Goal: Information Seeking & Learning: Learn about a topic

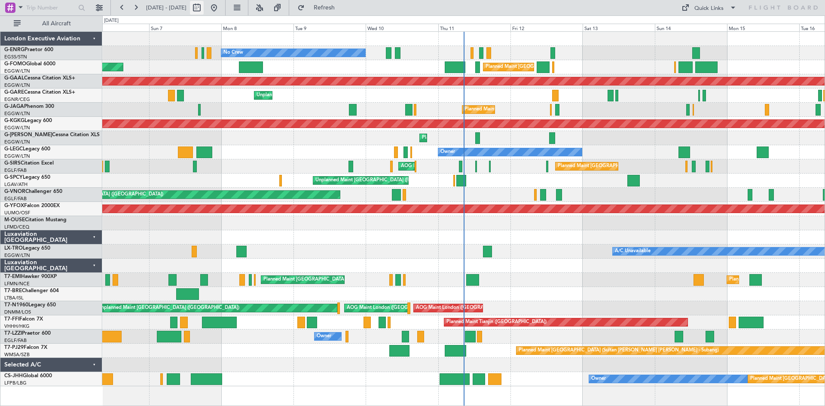
click at [204, 12] on button at bounding box center [197, 8] width 14 height 14
select select "9"
select select "2025"
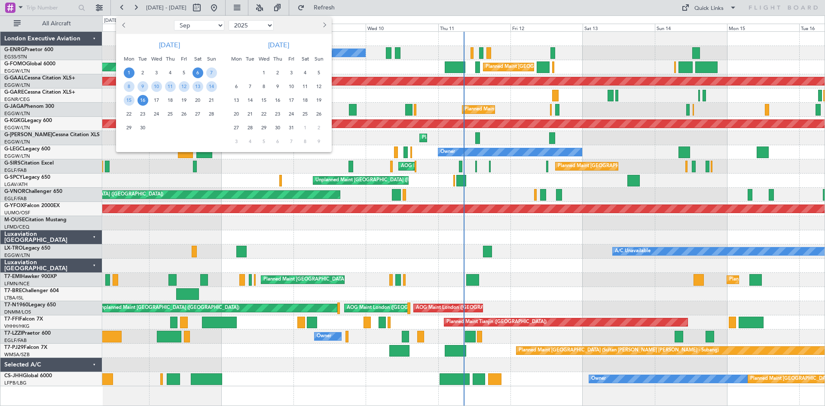
click at [130, 74] on span "1" at bounding box center [129, 72] width 11 height 11
click at [129, 99] on span "15" at bounding box center [129, 100] width 11 height 11
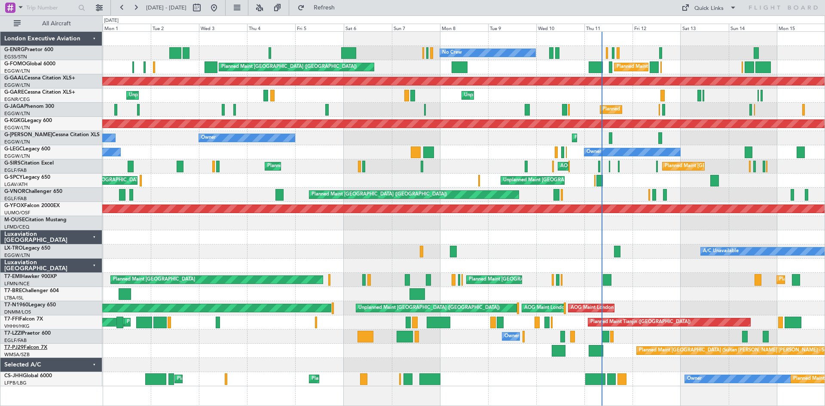
click at [35, 348] on link "T7-PJ29 Falcon 7X" at bounding box center [25, 347] width 43 height 5
click at [95, 6] on button at bounding box center [99, 8] width 14 height 14
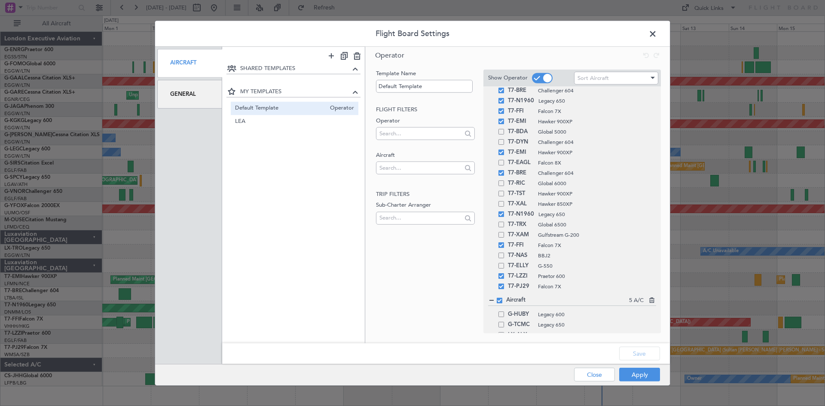
scroll to position [334, 0]
click at [502, 278] on div "T7-PJ29 Falcon 7X" at bounding box center [572, 274] width 168 height 10
click at [503, 278] on div "T7-PJ29 Falcon 7X" at bounding box center [572, 274] width 168 height 10
click at [502, 276] on span at bounding box center [502, 274] width 6 height 6
click at [505, 271] on input "checkbox" at bounding box center [505, 271] width 0 height 0
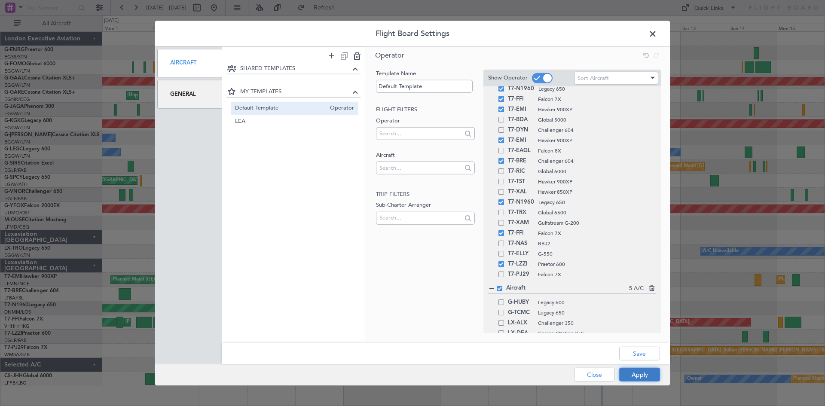
click at [647, 379] on button "Apply" at bounding box center [639, 375] width 41 height 14
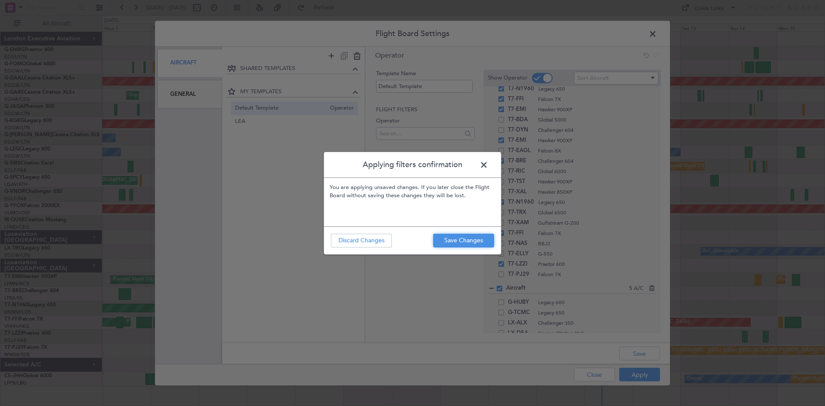
click at [453, 243] on button "Save Changes" at bounding box center [463, 241] width 61 height 14
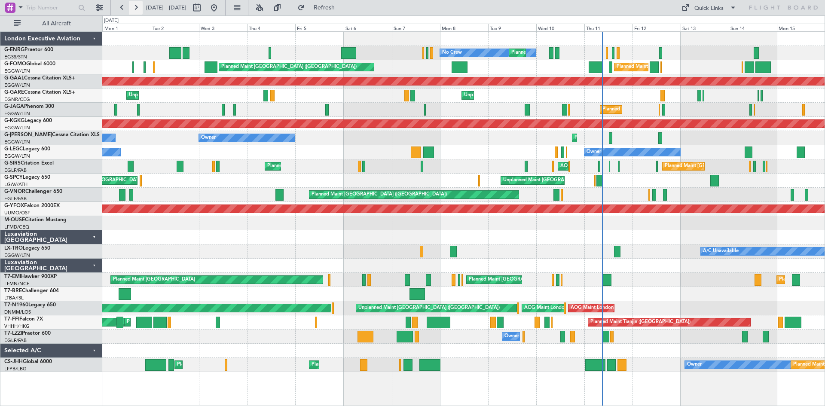
click at [139, 9] on button at bounding box center [136, 8] width 14 height 14
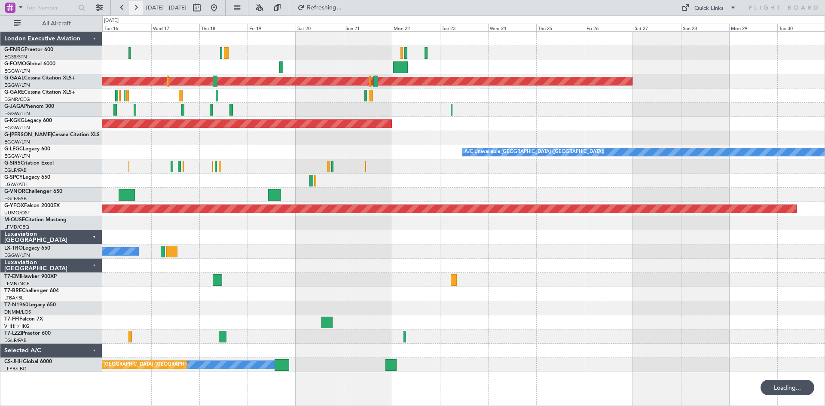
click at [139, 9] on button at bounding box center [136, 8] width 14 height 14
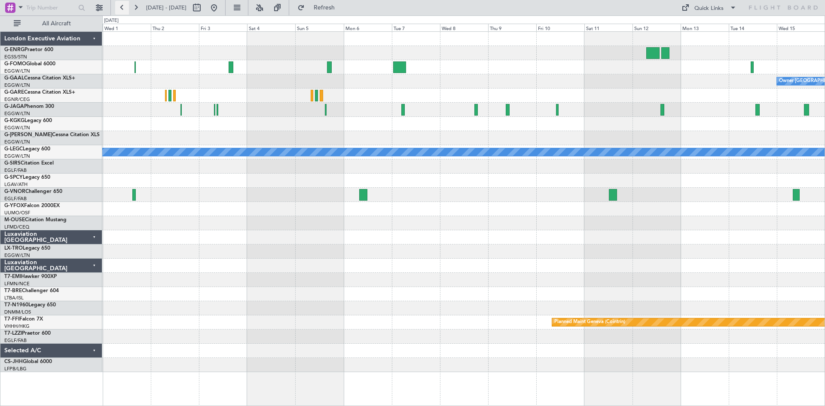
click at [124, 6] on button at bounding box center [122, 8] width 14 height 14
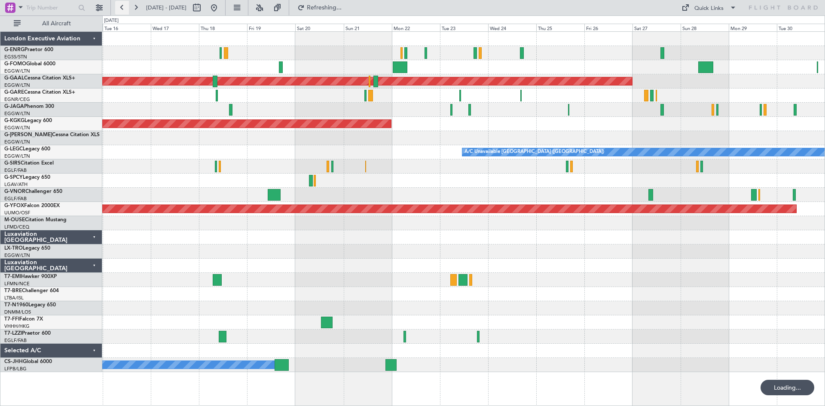
click at [124, 6] on button at bounding box center [122, 8] width 14 height 14
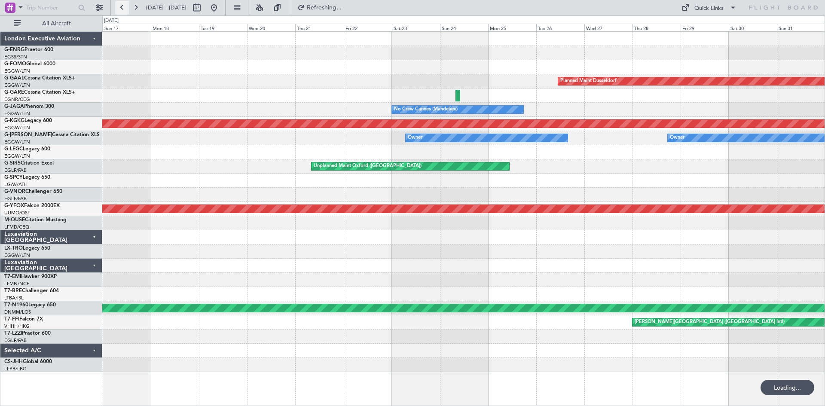
click at [124, 6] on button at bounding box center [122, 8] width 14 height 14
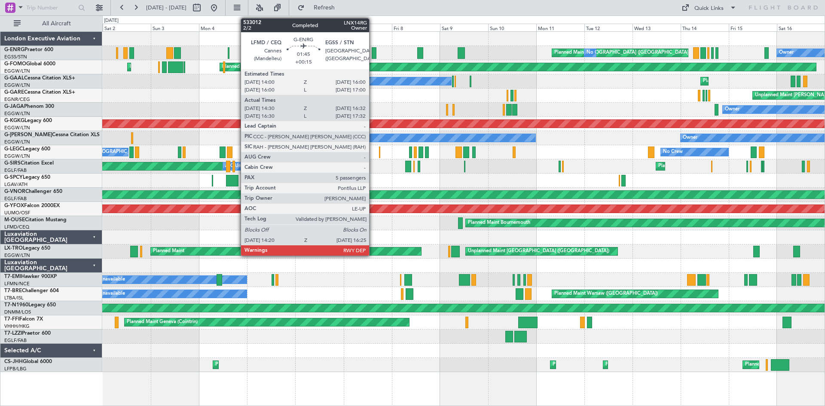
click at [374, 55] on div at bounding box center [374, 53] width 4 height 12
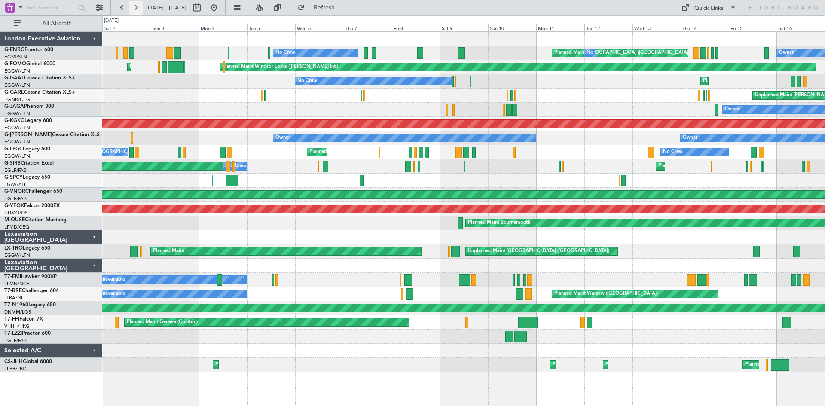
click at [134, 6] on button at bounding box center [136, 8] width 14 height 14
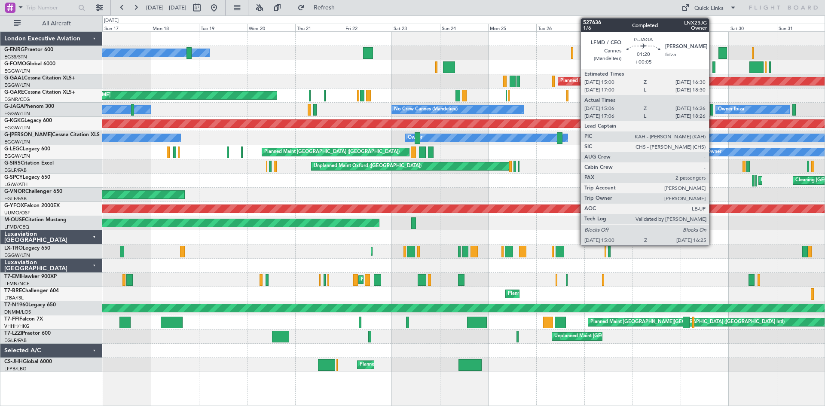
click at [713, 113] on div at bounding box center [711, 110] width 3 height 12
click at [712, 112] on div at bounding box center [711, 110] width 3 height 12
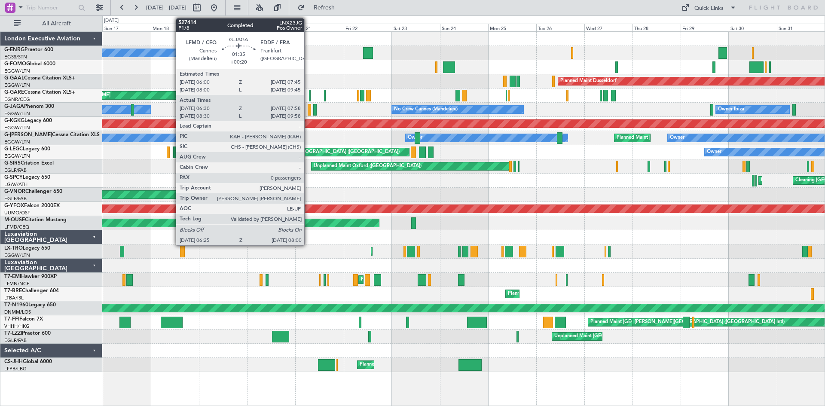
click at [308, 110] on div at bounding box center [309, 110] width 3 height 12
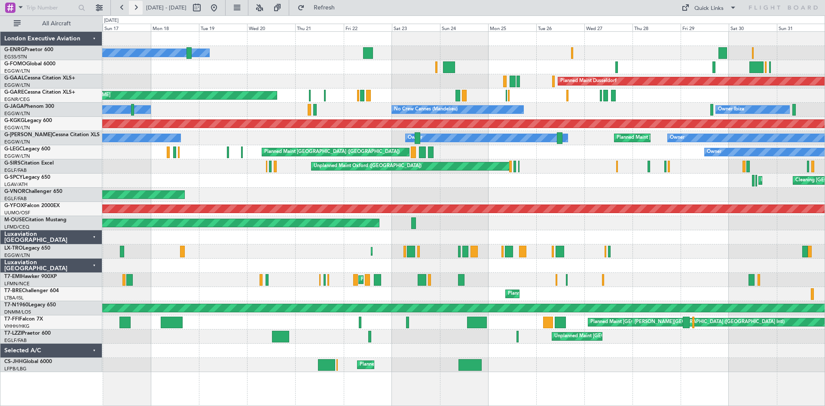
click at [138, 11] on button at bounding box center [136, 8] width 14 height 14
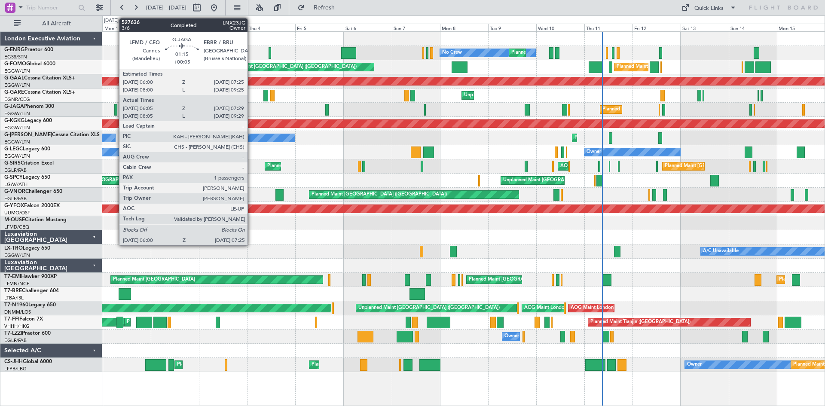
click at [115, 112] on div at bounding box center [115, 110] width 3 height 12
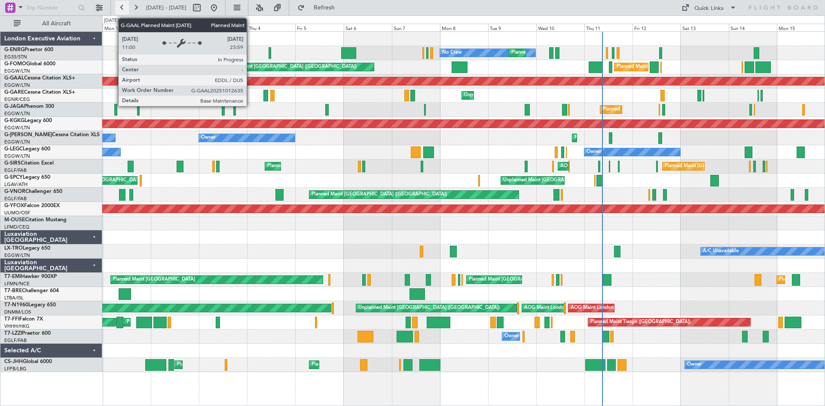
click at [122, 8] on button at bounding box center [122, 8] width 14 height 14
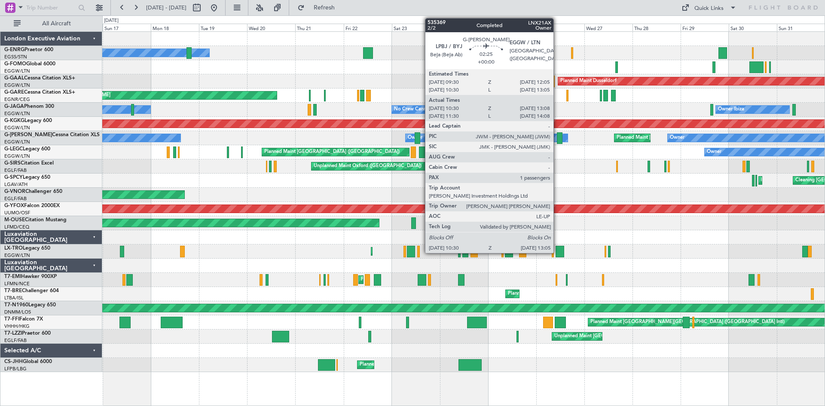
click at [557, 137] on div at bounding box center [560, 138] width 6 height 12
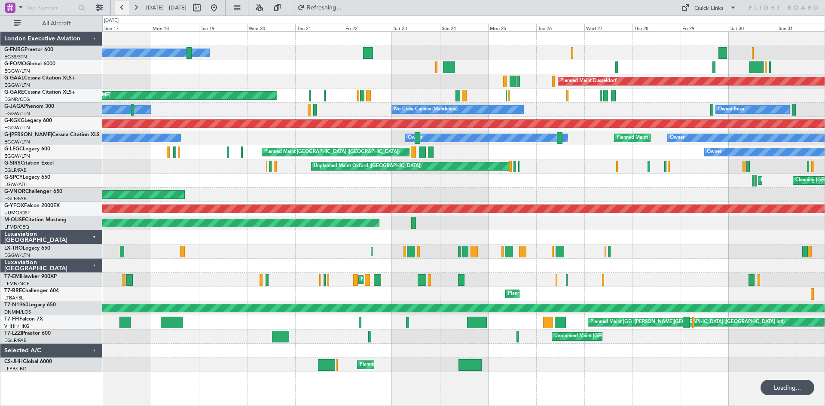
click at [127, 9] on button at bounding box center [122, 8] width 14 height 14
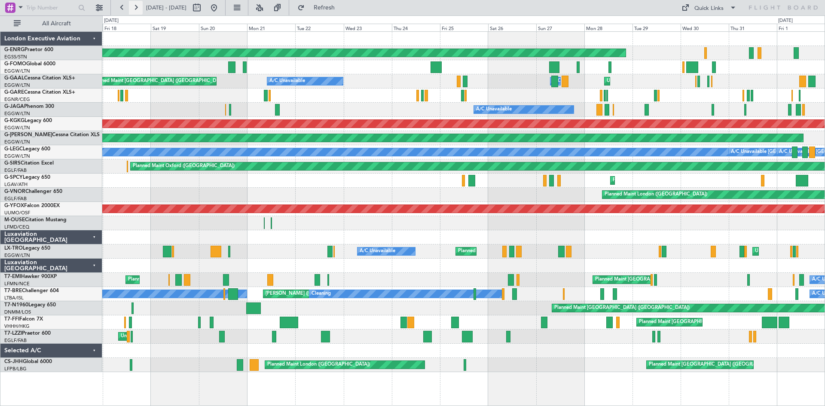
click at [136, 8] on button at bounding box center [136, 8] width 14 height 14
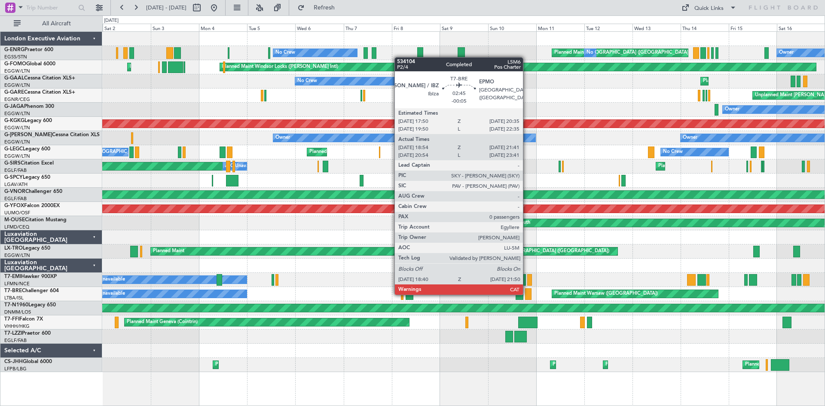
click at [527, 294] on div at bounding box center [528, 294] width 6 height 12
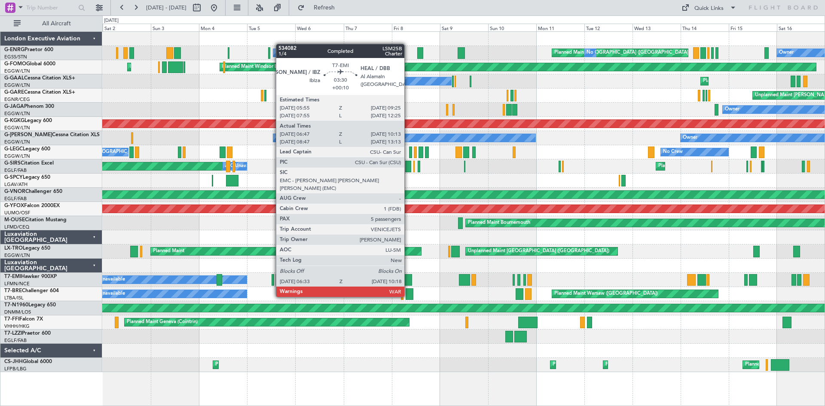
click at [408, 281] on div at bounding box center [408, 280] width 8 height 12
click at [408, 282] on div at bounding box center [408, 280] width 8 height 12
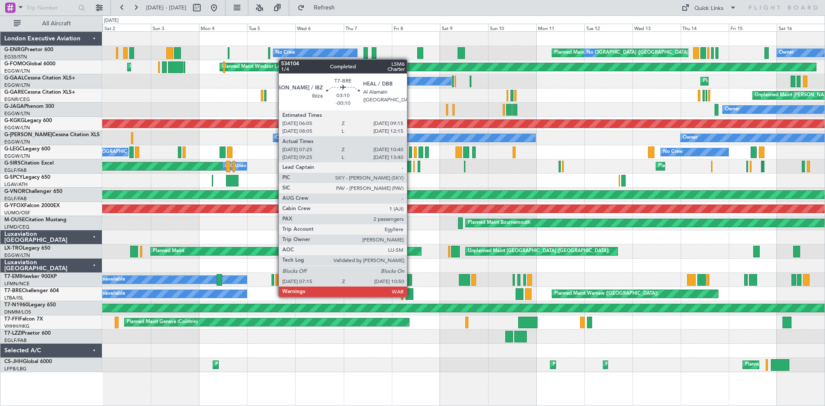
click at [411, 296] on div at bounding box center [409, 294] width 7 height 12
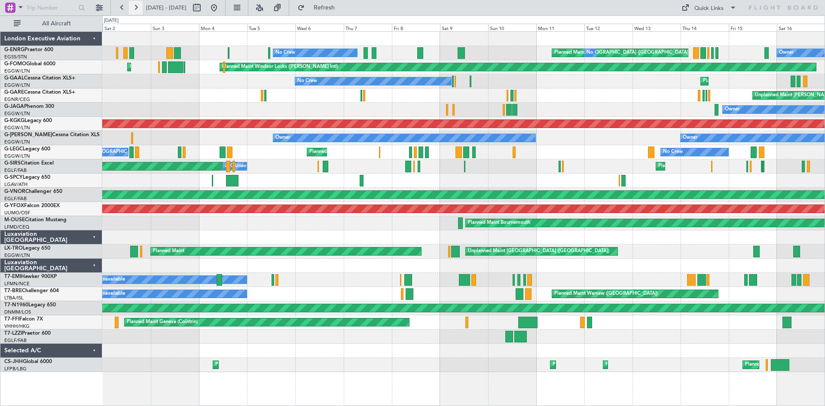
click at [136, 7] on button at bounding box center [136, 8] width 14 height 14
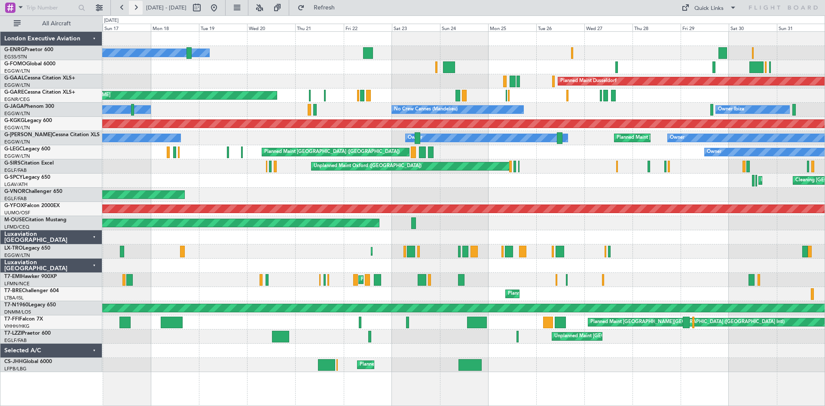
click at [136, 7] on button at bounding box center [136, 8] width 14 height 14
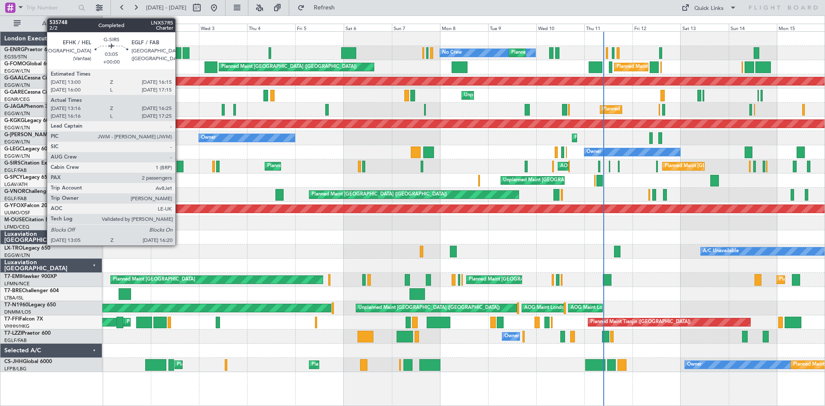
click at [179, 169] on div at bounding box center [180, 167] width 7 height 12
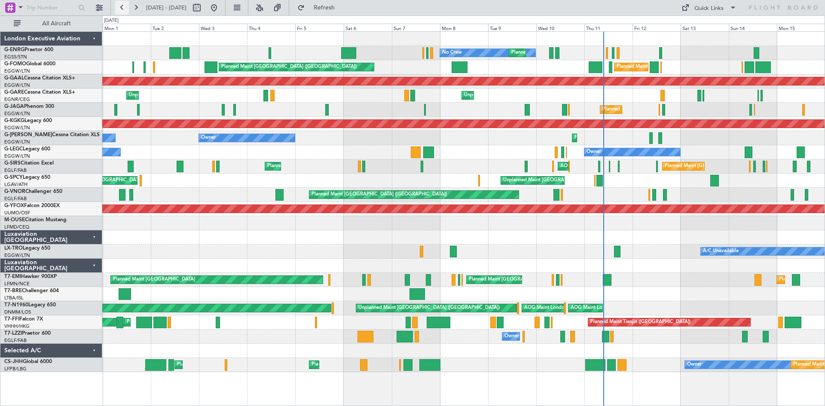
click at [125, 7] on button at bounding box center [122, 8] width 14 height 14
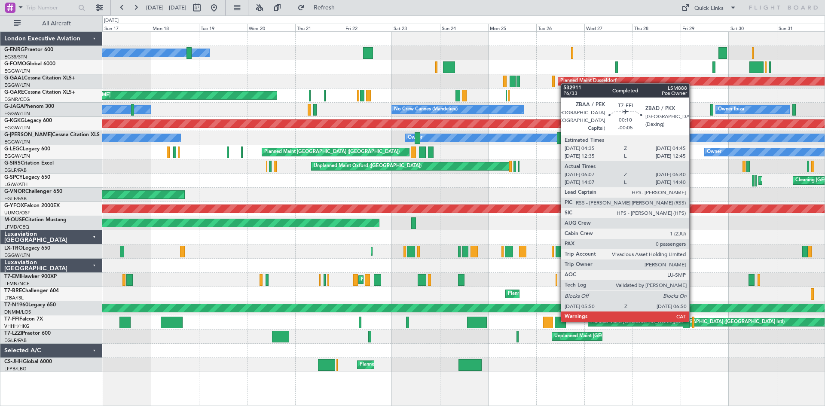
click at [693, 320] on div at bounding box center [693, 323] width 2 height 12
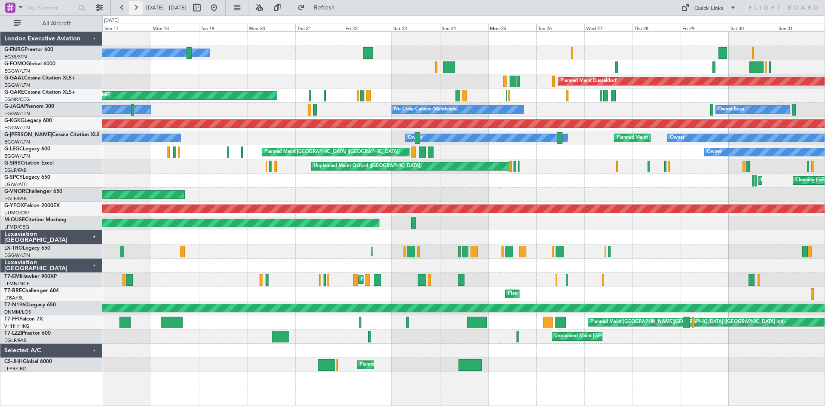
click at [137, 10] on button at bounding box center [136, 8] width 14 height 14
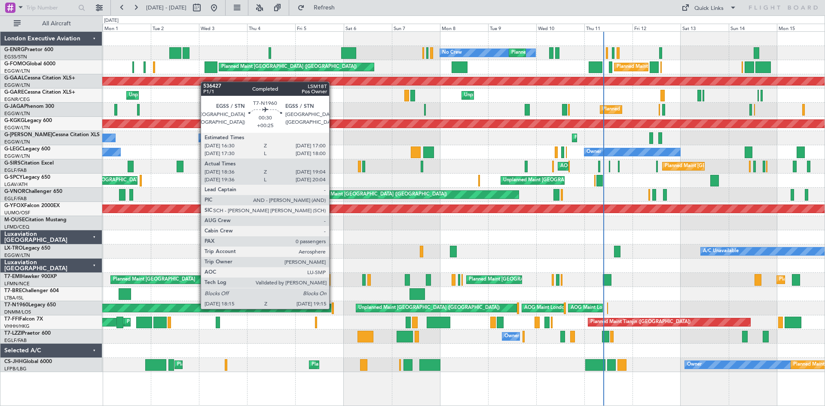
click at [333, 308] on div at bounding box center [333, 309] width 2 height 12
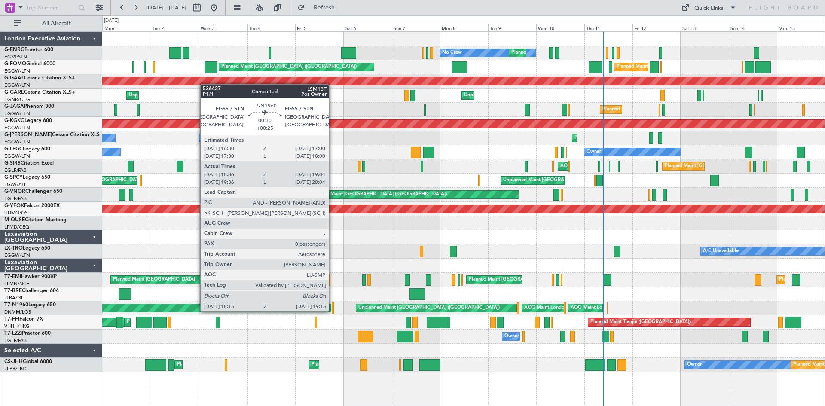
click at [333, 311] on div at bounding box center [333, 309] width 2 height 12
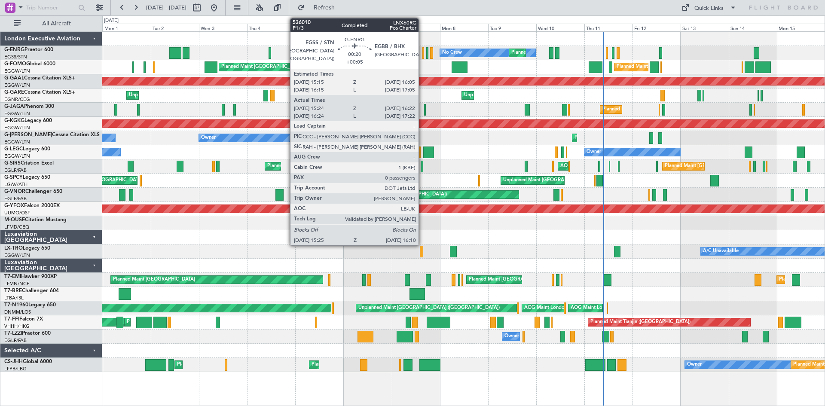
click at [423, 52] on div at bounding box center [424, 53] width 2 height 12
